Goal: Find specific page/section: Find specific page/section

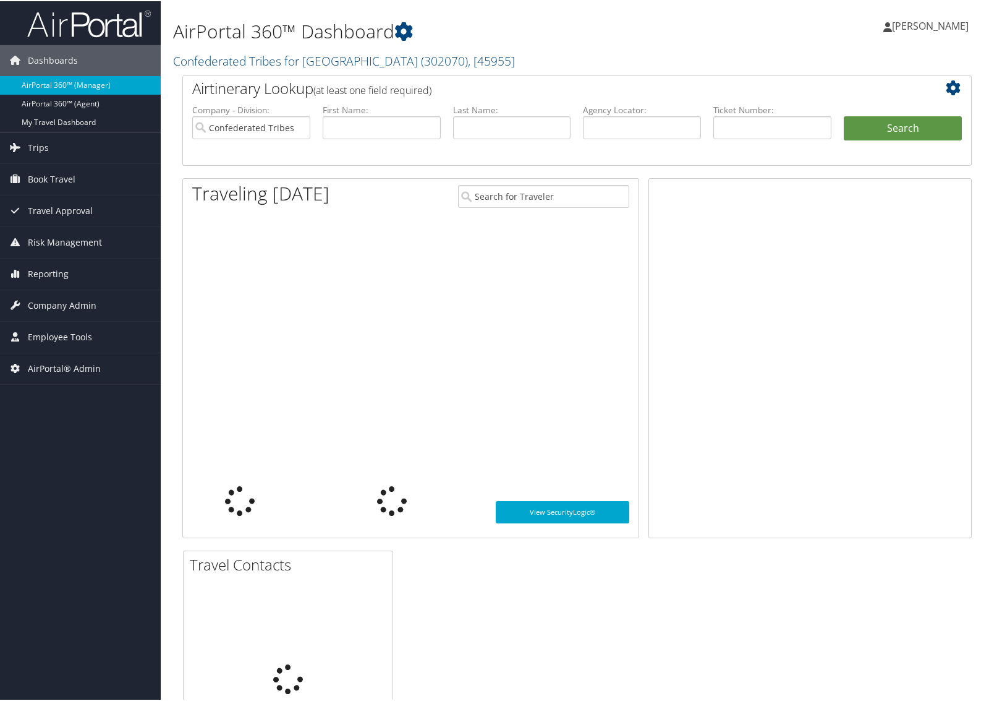
click at [207, 59] on link "Confederated Tribes for Warm Springs ( 302070 ) , [ 45955 ]" at bounding box center [344, 59] width 342 height 17
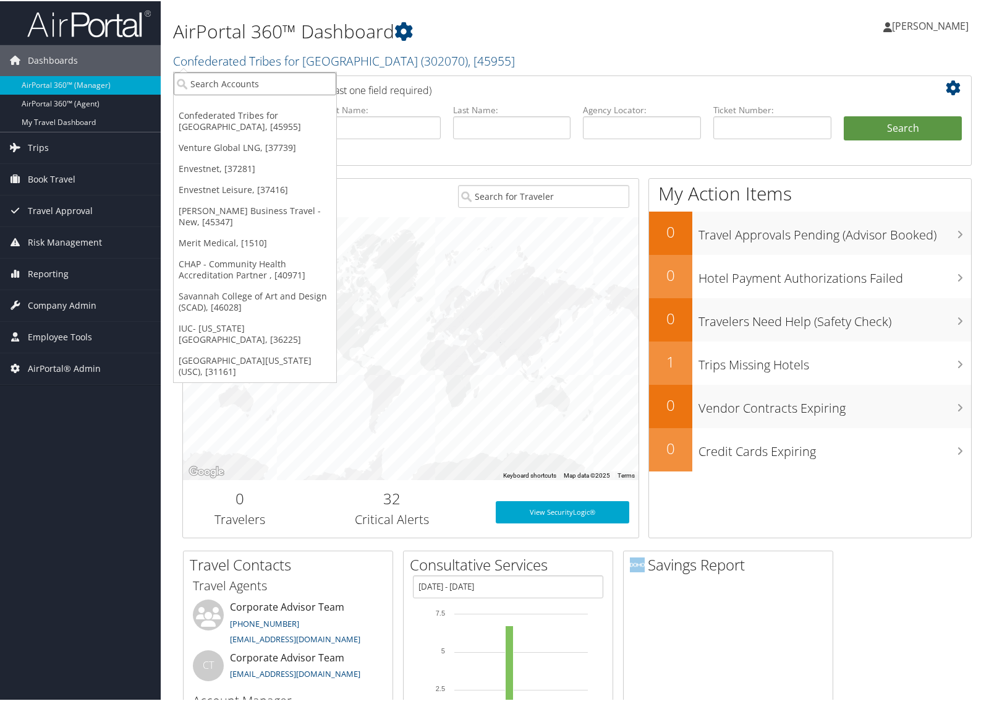
drag, startPoint x: 213, startPoint y: 71, endPoint x: 208, endPoint y: 79, distance: 9.8
click at [208, 79] on input "search" at bounding box center [255, 82] width 163 height 23
paste input "965100"
type input "965100"
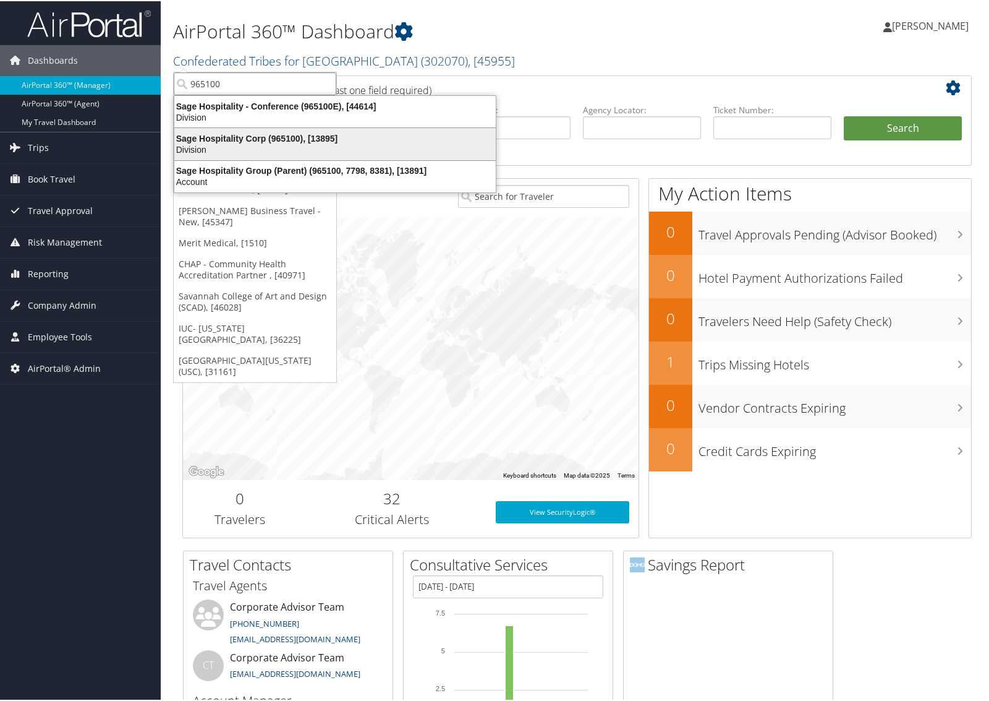
click at [223, 134] on div "Sage Hospitality Corp (965100), [13895]" at bounding box center [335, 137] width 336 height 11
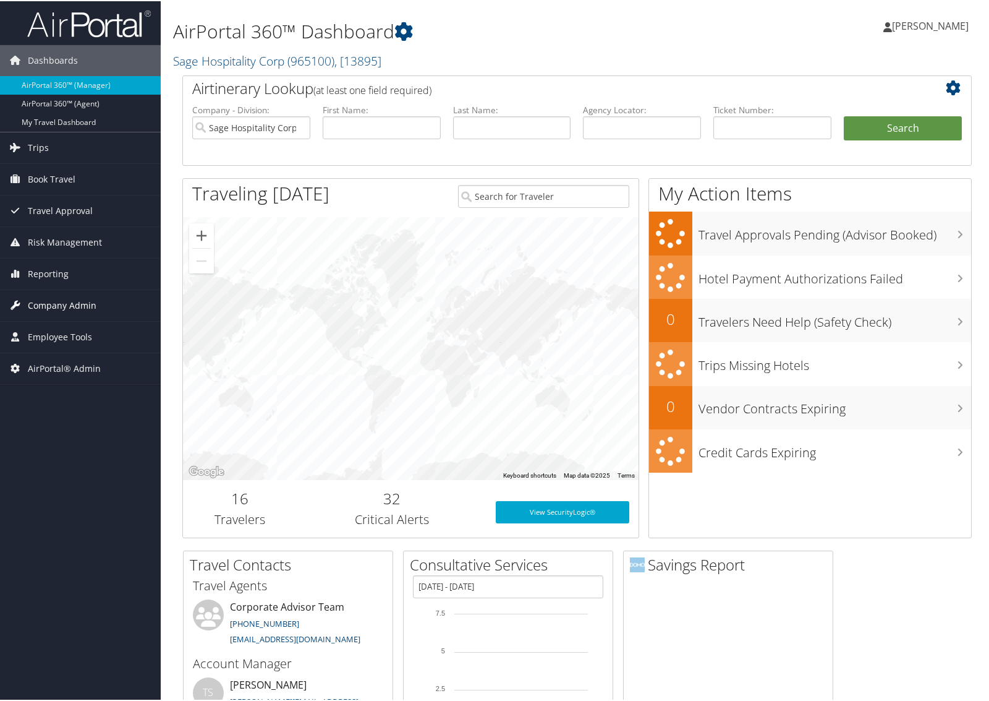
click at [70, 307] on span "Company Admin" at bounding box center [62, 304] width 69 height 31
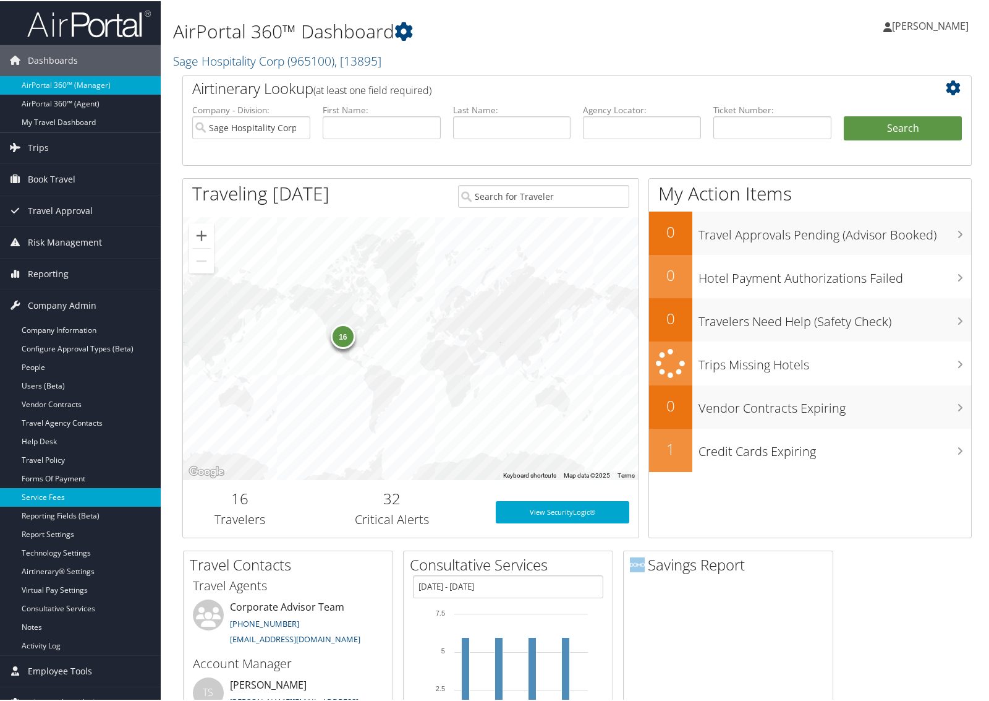
click at [51, 490] on link "Service Fees" at bounding box center [80, 496] width 161 height 19
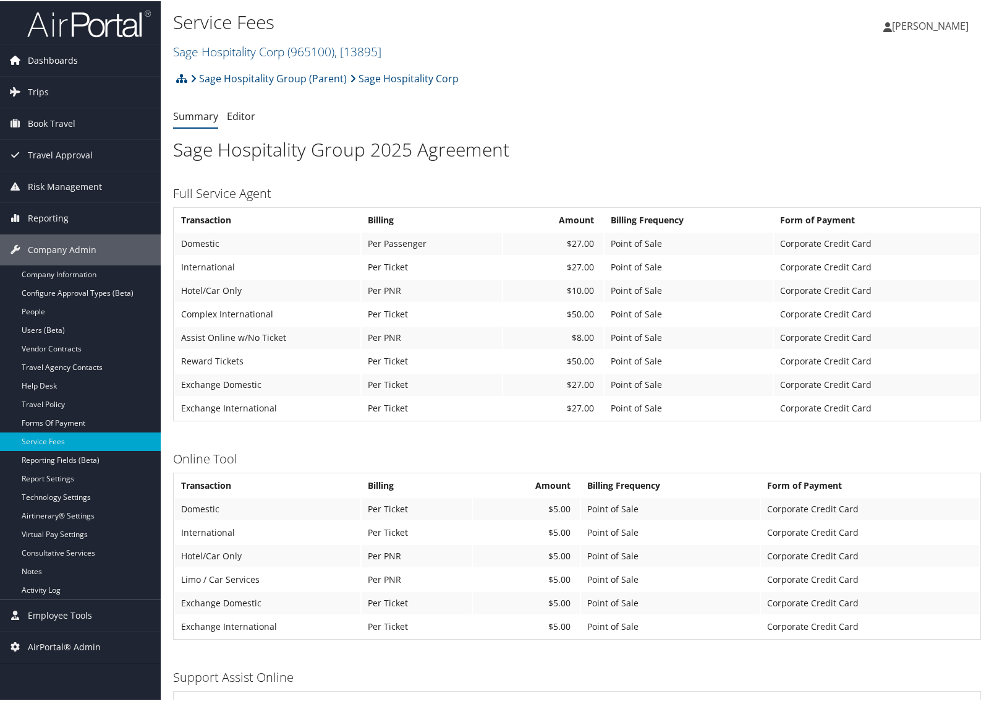
click at [84, 59] on link "Dashboards" at bounding box center [80, 59] width 161 height 31
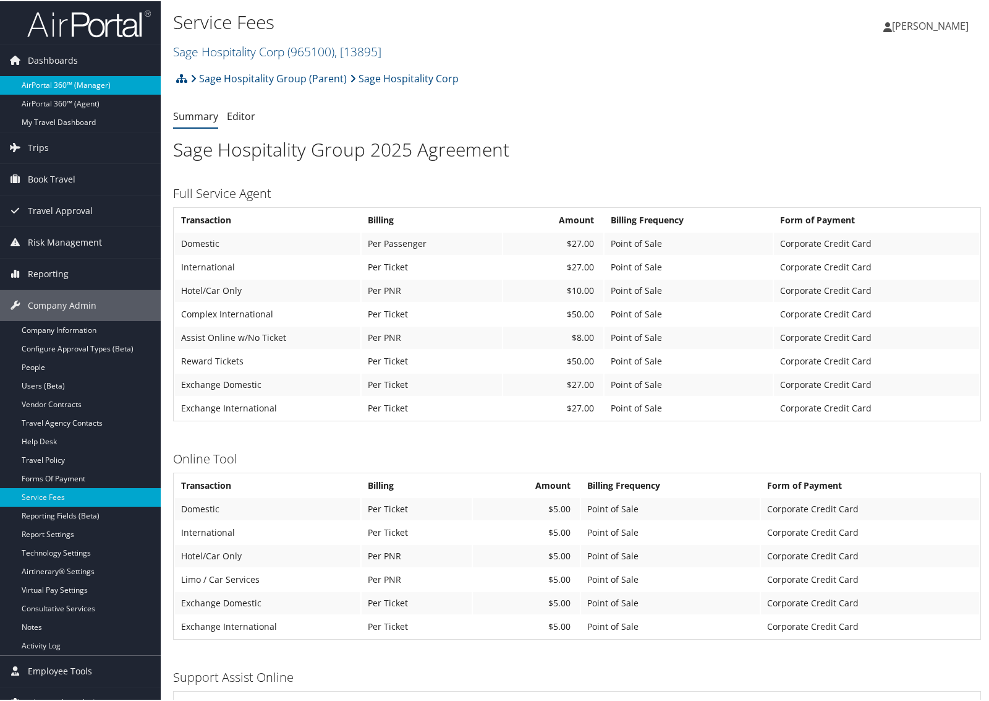
click at [75, 88] on link "AirPortal 360™ (Manager)" at bounding box center [80, 84] width 161 height 19
